Goal: Task Accomplishment & Management: Use online tool/utility

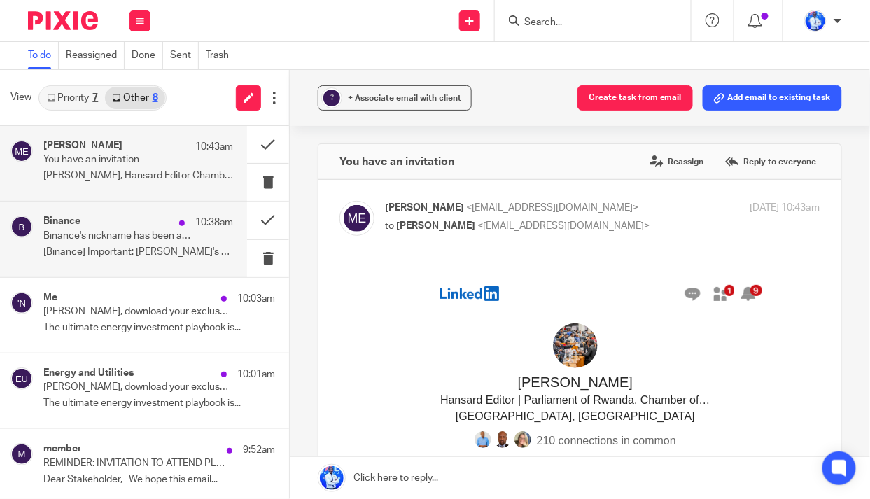
click at [133, 241] on p "Binance's nickname has been applied - [DATE] 08:38:24 (UTC)" at bounding box center [119, 236] width 152 height 12
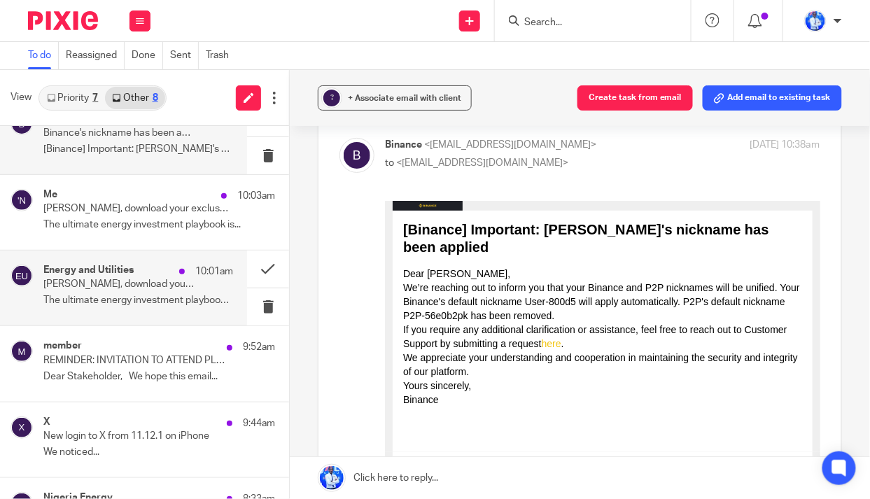
scroll to position [127, 0]
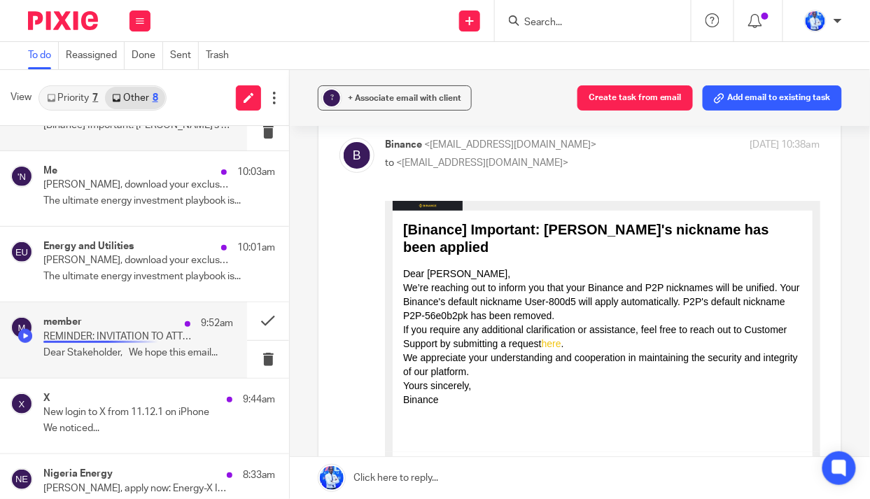
click at [125, 334] on p "REMINDER: INVITATION TO ATTEND PLANNING AND BUDGETING TRAINING FOR PUBLIC SECTO…" at bounding box center [119, 337] width 152 height 12
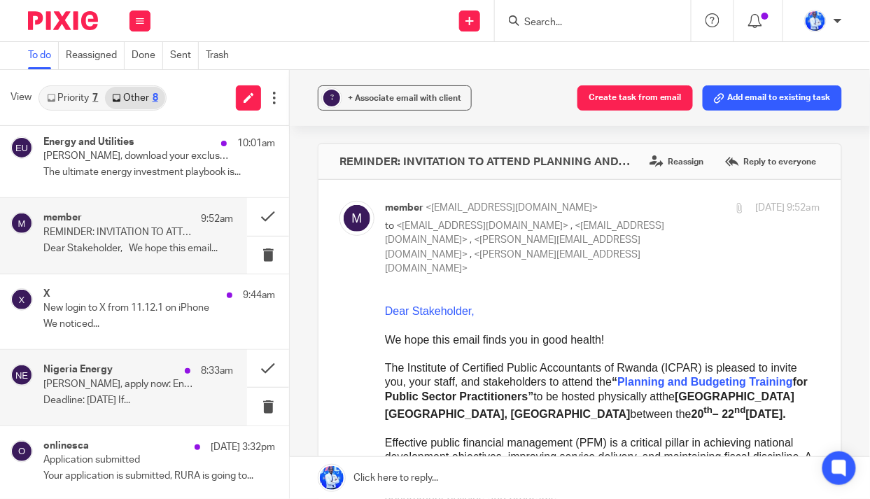
scroll to position [232, 0]
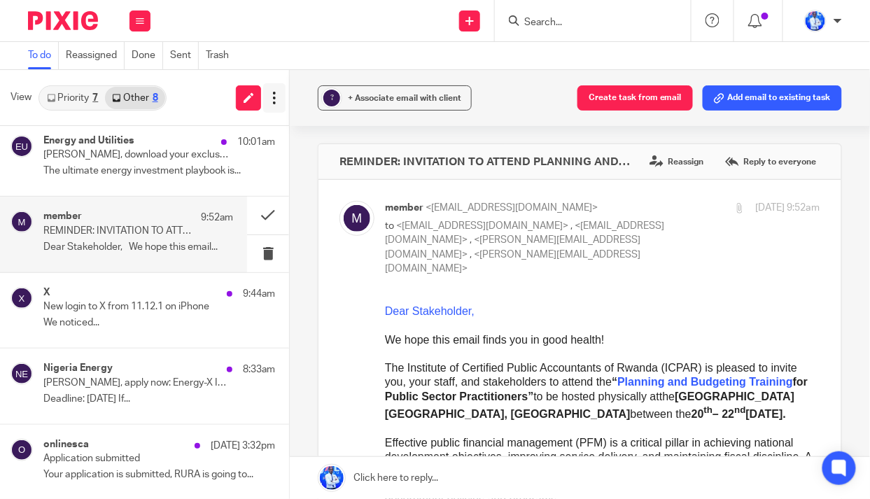
click at [271, 95] on icon at bounding box center [274, 98] width 14 height 14
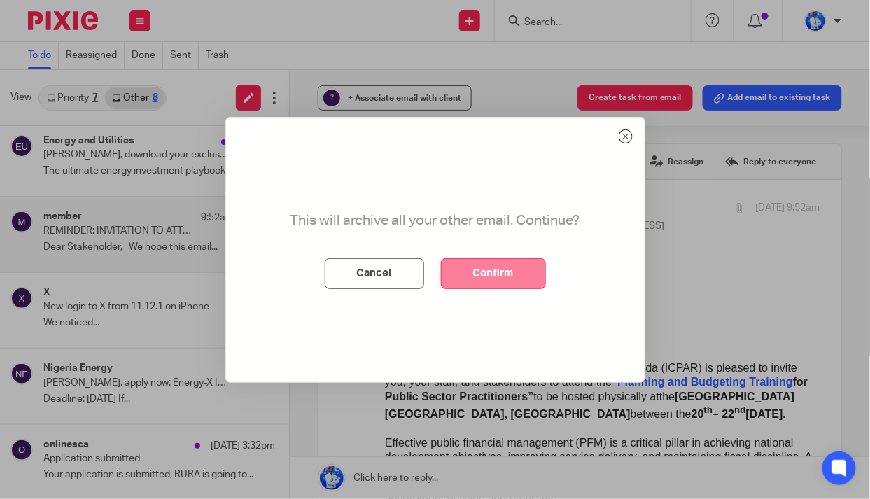
click at [500, 269] on button "Confirm" at bounding box center [493, 273] width 105 height 31
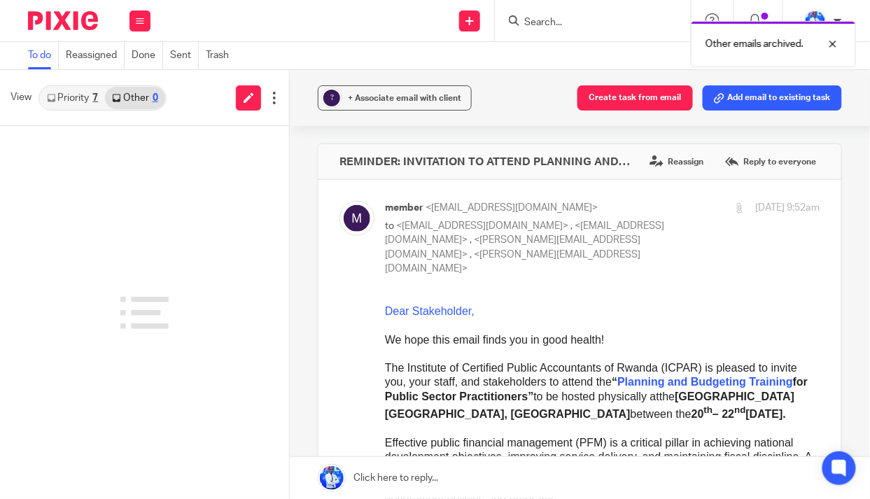
scroll to position [0, 0]
click at [83, 92] on link "Priority 7" at bounding box center [72, 98] width 65 height 22
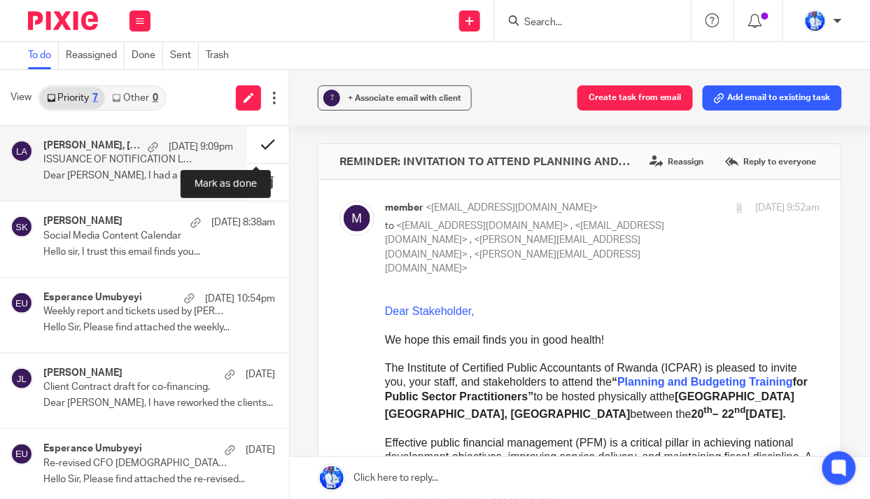
click at [258, 136] on button at bounding box center [268, 144] width 42 height 37
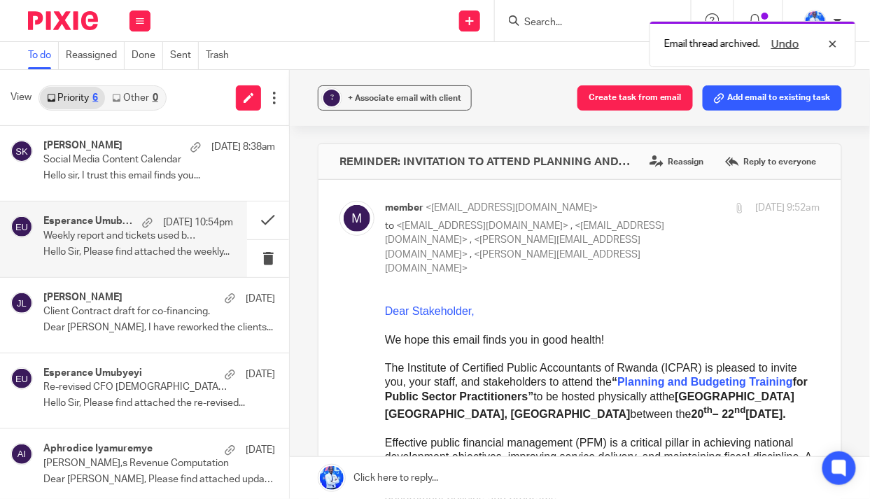
click at [143, 235] on p "Weekly report and tickets used by [PERSON_NAME]." at bounding box center [119, 236] width 152 height 12
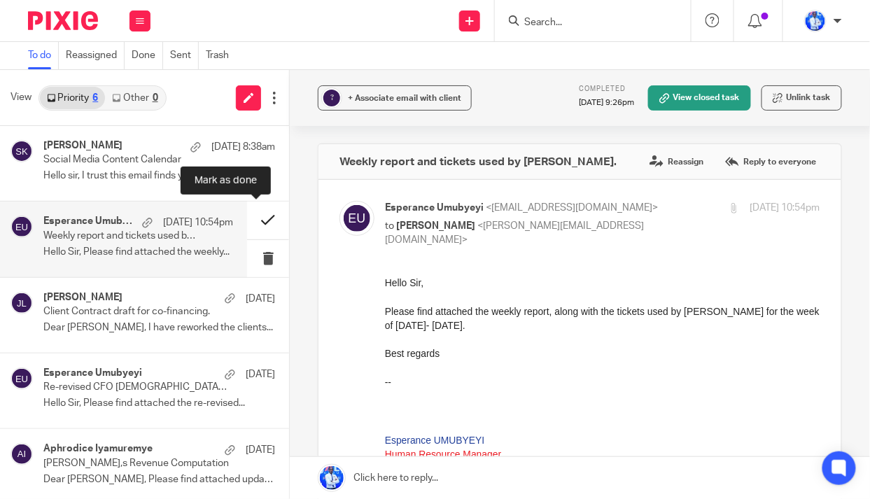
click at [256, 213] on button at bounding box center [268, 219] width 42 height 37
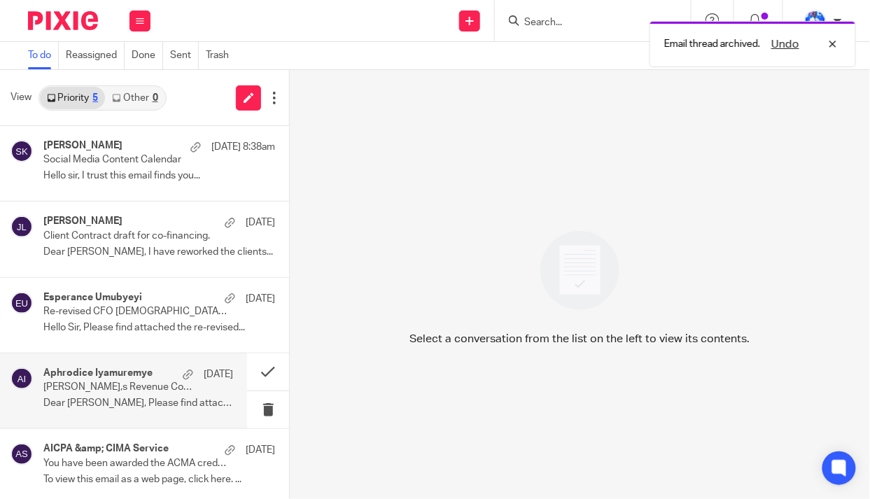
click at [150, 390] on p "[PERSON_NAME],s Revenue Computation" at bounding box center [119, 387] width 152 height 12
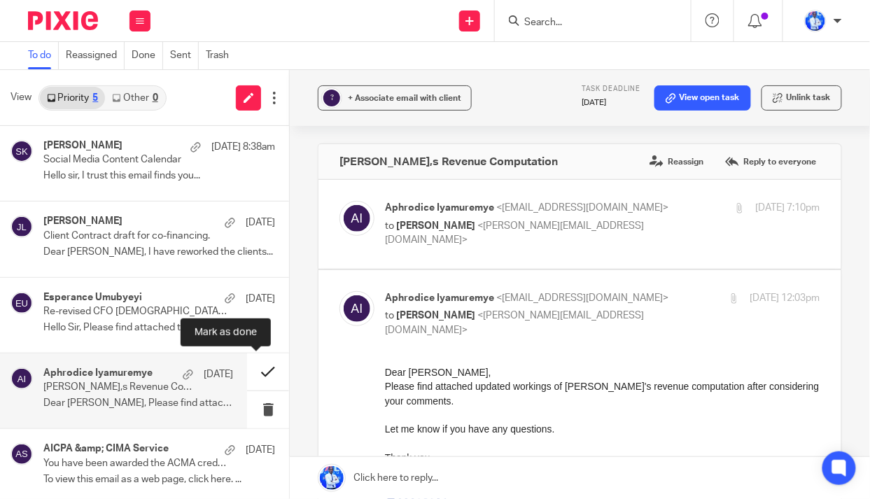
click at [254, 371] on button at bounding box center [268, 371] width 42 height 37
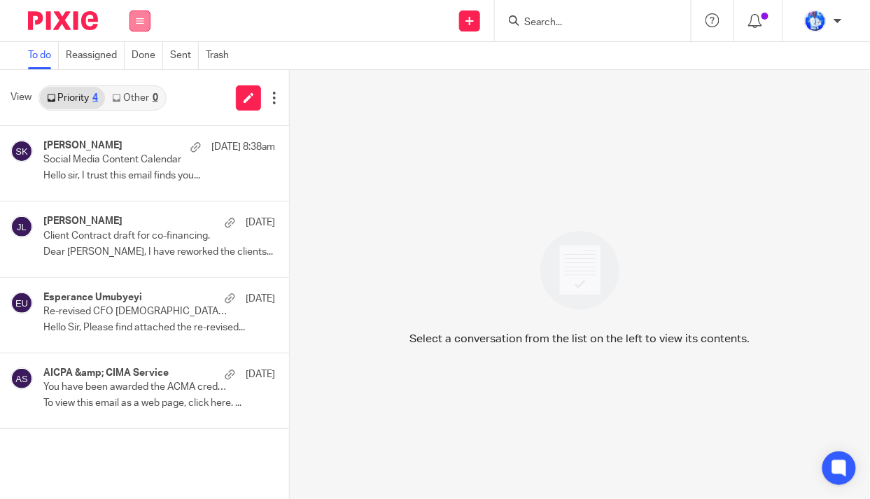
click at [143, 17] on icon at bounding box center [140, 21] width 8 height 8
click at [141, 59] on li "Work" at bounding box center [139, 65] width 37 height 20
click at [138, 59] on li "Work" at bounding box center [139, 65] width 37 height 20
click at [129, 57] on li "Work" at bounding box center [139, 65] width 37 height 20
click at [129, 66] on link "Work" at bounding box center [132, 65] width 22 height 10
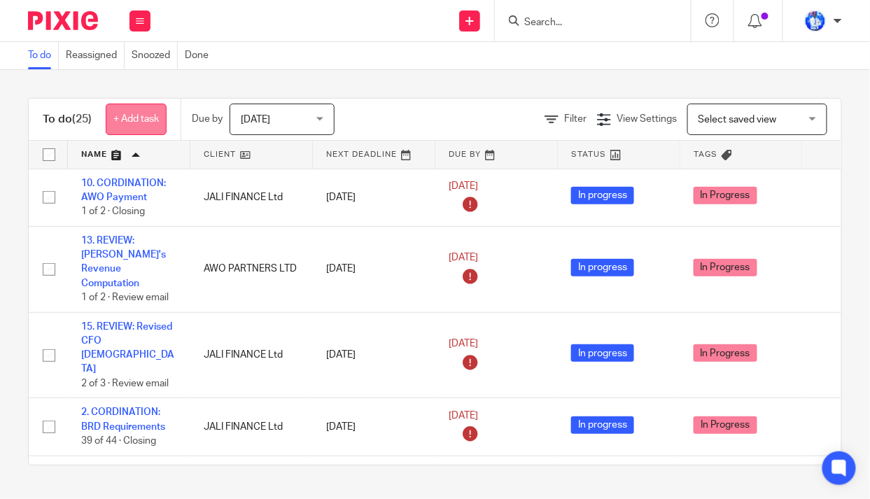
click at [139, 123] on link "+ Add task" at bounding box center [136, 119] width 61 height 31
